Goal: Task Accomplishment & Management: Use online tool/utility

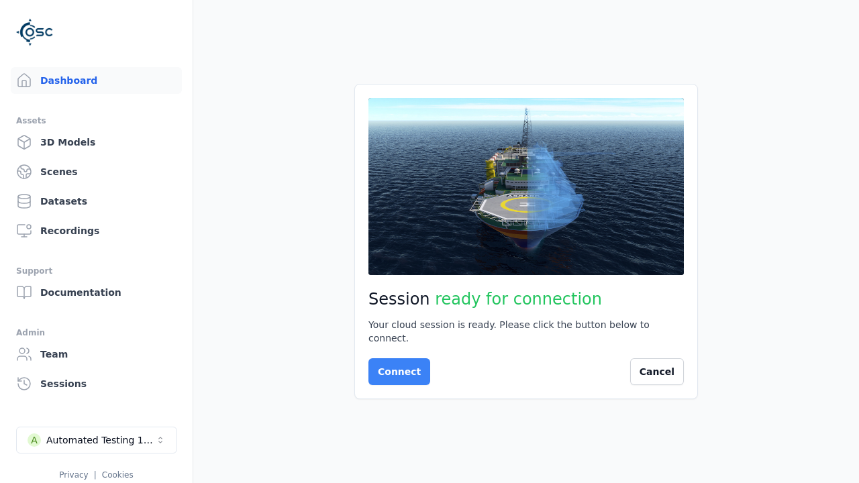
click at [395, 365] on button "Connect" at bounding box center [399, 371] width 62 height 27
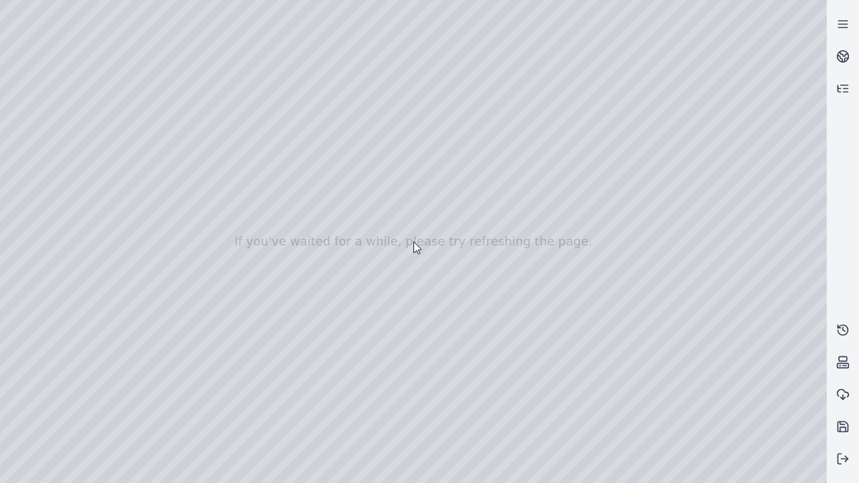
click at [30, 122] on div at bounding box center [413, 241] width 827 height 483
click at [29, 139] on div at bounding box center [413, 241] width 827 height 483
click at [223, 31] on div at bounding box center [413, 241] width 827 height 483
drag, startPoint x: 221, startPoint y: 157, endPoint x: 445, endPoint y: 332, distance: 283.5
click at [445, 332] on div at bounding box center [413, 241] width 827 height 483
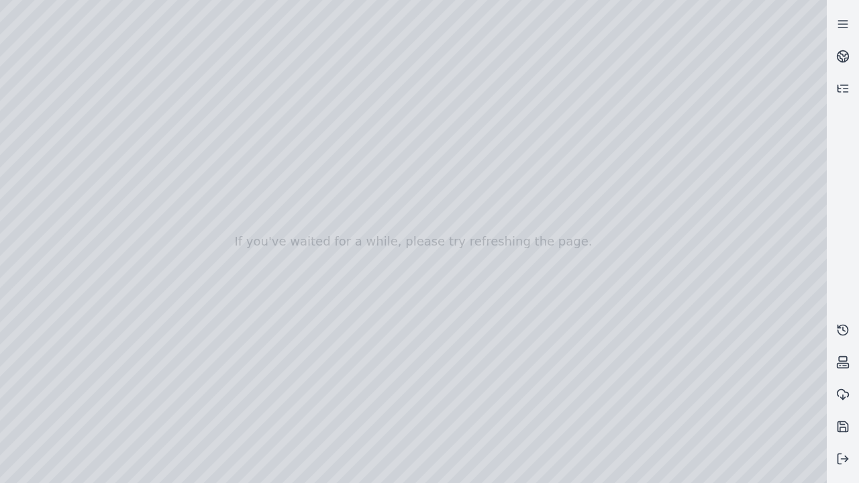
click at [530, 472] on div at bounding box center [413, 241] width 827 height 483
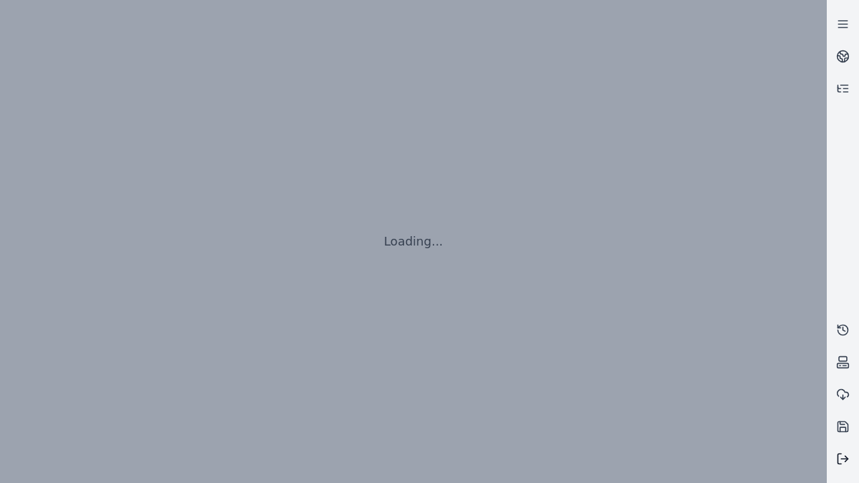
click at [843, 459] on line at bounding box center [845, 459] width 7 height 0
